Goal: Find specific page/section: Find specific page/section

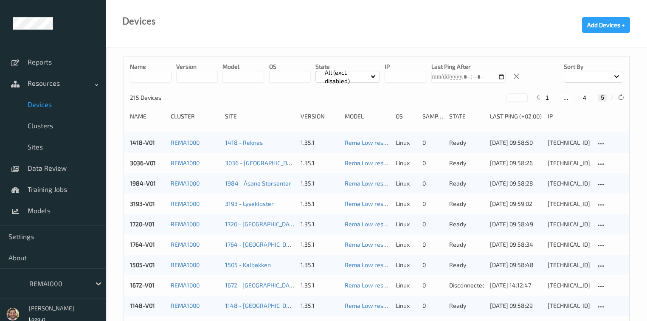
click at [55, 290] on div "REMA1000" at bounding box center [65, 284] width 81 height 16
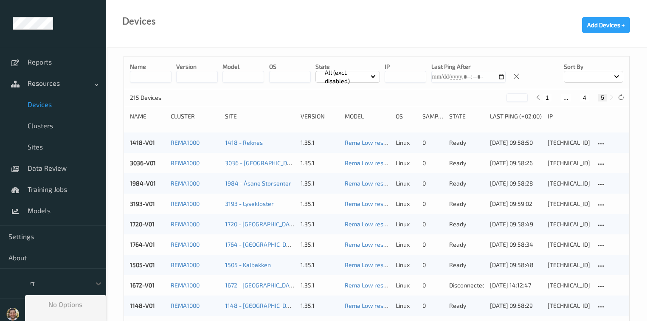
type input "ד"
type input "shu"
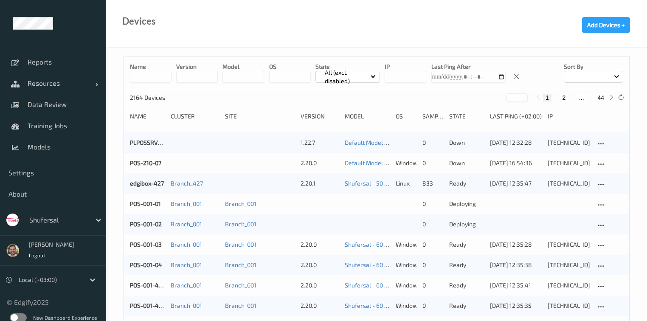
click at [164, 71] on input at bounding box center [151, 77] width 42 height 12
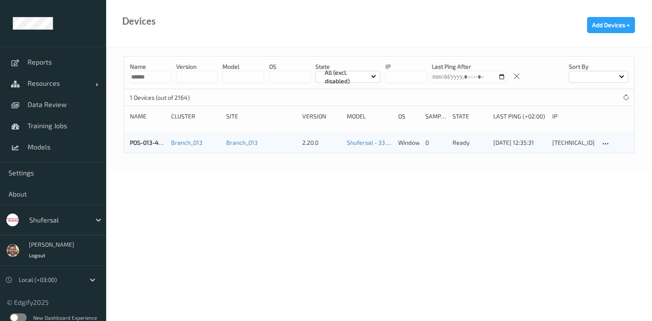
click at [154, 76] on input "******" at bounding box center [151, 77] width 42 height 12
type input "******"
drag, startPoint x: 35, startPoint y: 107, endPoint x: 45, endPoint y: 101, distance: 11.8
click at [35, 107] on span "Data Review" at bounding box center [63, 104] width 70 height 8
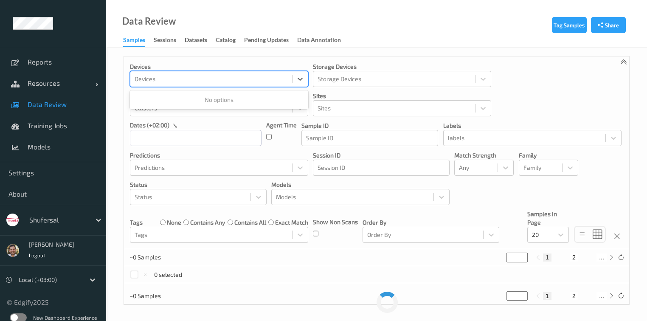
click at [143, 82] on div at bounding box center [211, 79] width 153 height 10
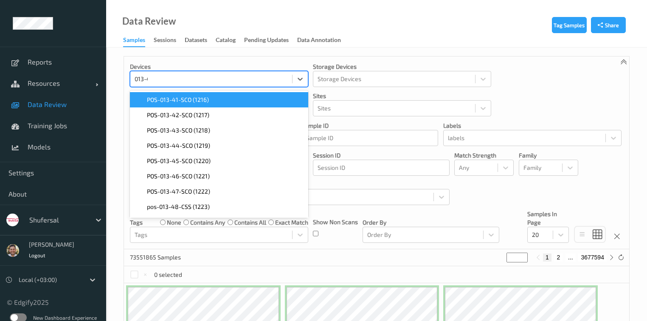
type input "013-41"
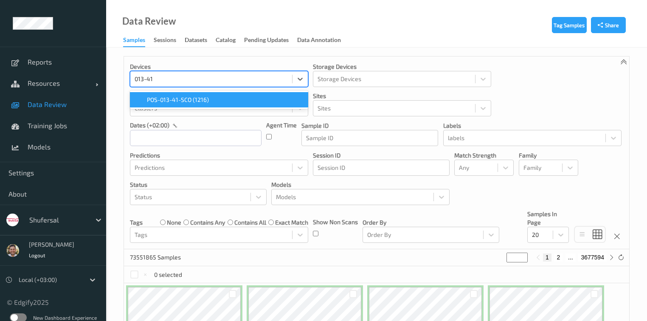
click at [166, 100] on span "POS-013-41-SCO (1216)" at bounding box center [178, 100] width 62 height 8
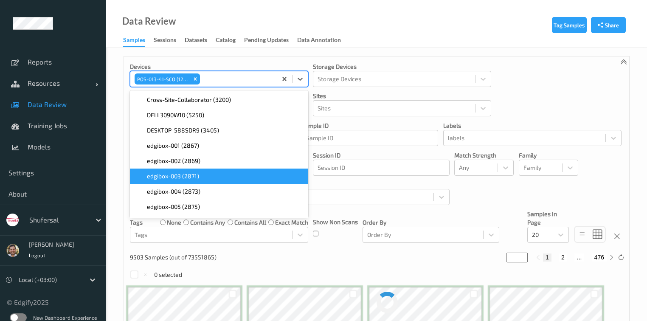
click at [396, 43] on div "Data Review Samples Sessions Datasets Catalog Pending Updates Data Annotation" at bounding box center [376, 24] width 541 height 48
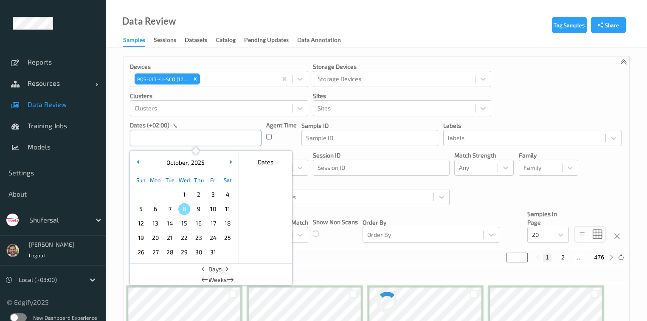
click at [179, 138] on input "text" at bounding box center [196, 138] width 132 height 16
click at [186, 209] on span "8" at bounding box center [184, 209] width 12 height 12
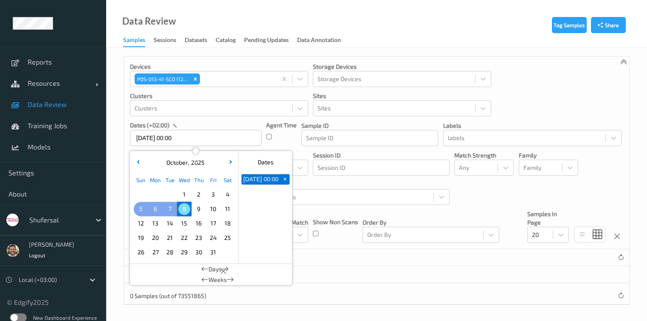
click at [139, 212] on span "5" at bounding box center [141, 209] width 12 height 12
type input "[DATE] 00:00 -> [DATE] 23:59"
click at [121, 233] on div "Tag Samples Share Devices POS-013-41-SCO (1216) Storage Devices Storage Devices…" at bounding box center [376, 185] width 541 height 275
